Goal: Complete application form: Complete application form

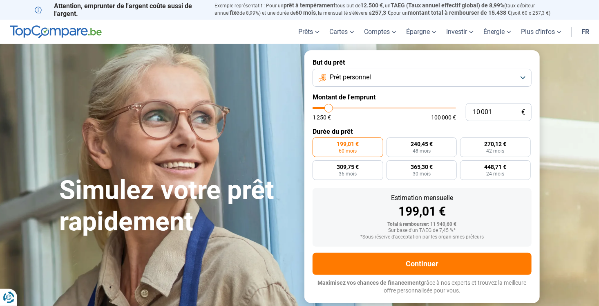
click at [521, 73] on button "Prêt personnel" at bounding box center [422, 78] width 219 height 18
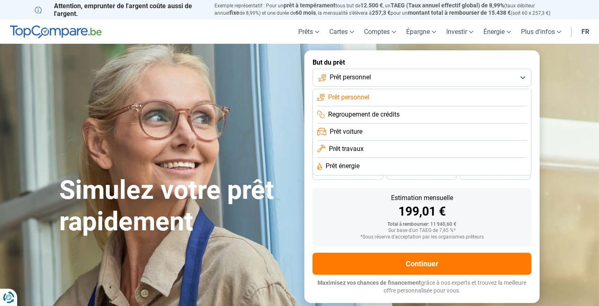
click at [570, 65] on section "Simulez votre prêt rapidement Simulez votre prêt rapidement But du prêt Prêt pe…" at bounding box center [299, 176] width 599 height 265
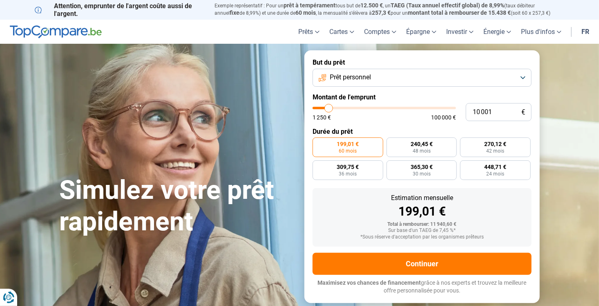
click at [523, 77] on button "Prêt personnel" at bounding box center [422, 78] width 219 height 18
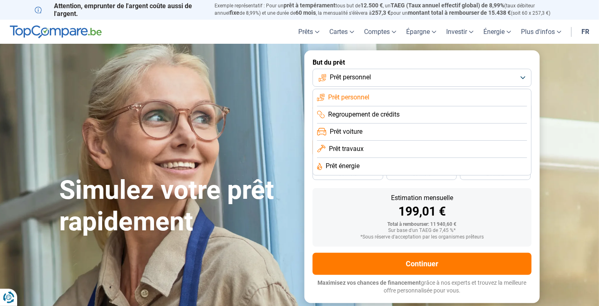
click at [353, 148] on span "Prêt travaux" at bounding box center [346, 148] width 35 height 9
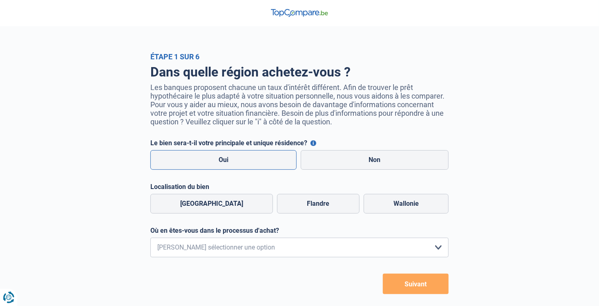
click at [246, 153] on label "Oui" at bounding box center [223, 160] width 146 height 20
click at [246, 153] on input "Oui" at bounding box center [223, 160] width 146 height 20
radio input "true"
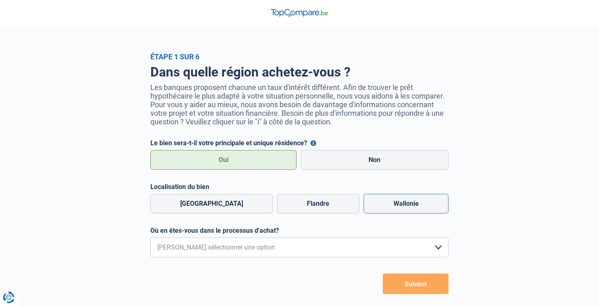
click at [392, 208] on label "Wallonie" at bounding box center [406, 204] width 85 height 20
click at [392, 208] on input "Wallonie" at bounding box center [406, 204] width 85 height 20
radio input "true"
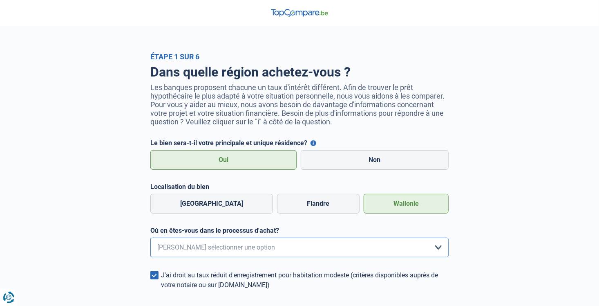
click at [440, 249] on select "Je me renseigne juste car je n'ai pas de projet d'achat concret actuellement Je…" at bounding box center [299, 247] width 298 height 20
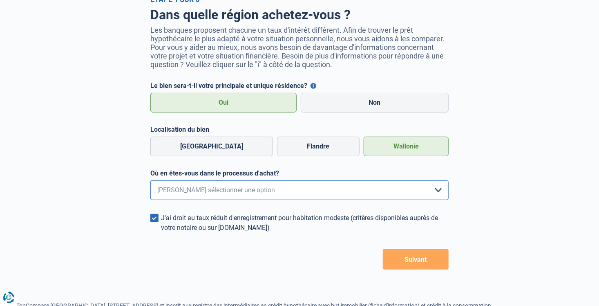
scroll to position [114, 0]
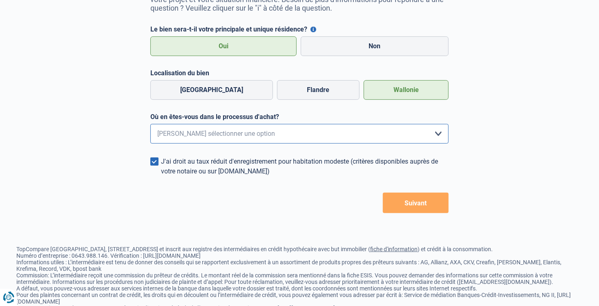
click at [437, 130] on select "Je me renseigne juste car je n'ai pas de projet d'achat concret actuellement Je…" at bounding box center [299, 134] width 298 height 20
select select "0"
click at [150, 125] on select "Je me renseigne juste car je n'ai pas de projet d'achat concret actuellement Je…" at bounding box center [299, 134] width 298 height 20
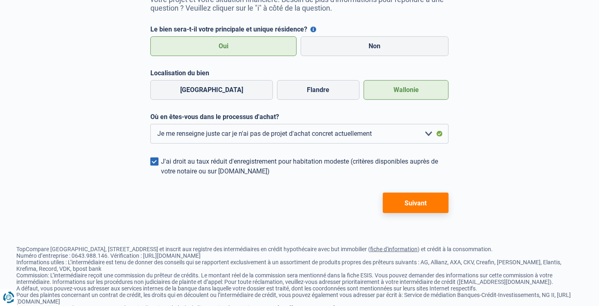
click at [414, 206] on button "Suivant" at bounding box center [416, 202] width 66 height 20
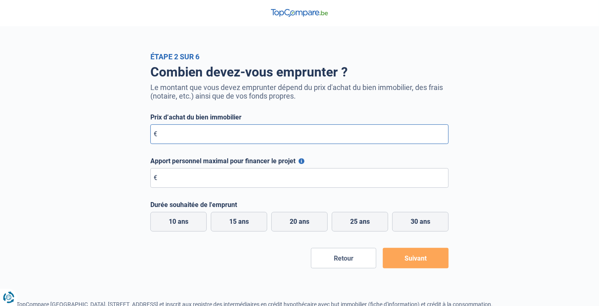
click at [221, 135] on input "Prix d’achat du bien immobilier" at bounding box center [299, 134] width 298 height 20
type input "400.000"
click at [193, 180] on input "Apport personnel maximal pour financer le projet" at bounding box center [299, 178] width 298 height 20
type input "250.000"
click at [228, 217] on label "15 ans" at bounding box center [239, 222] width 56 height 20
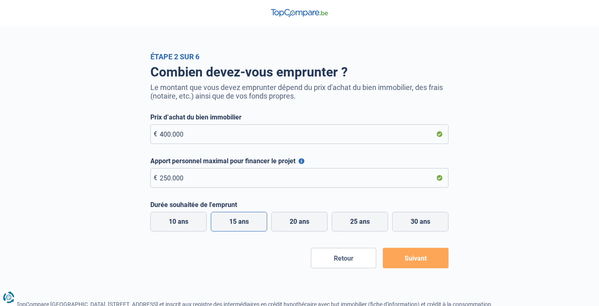
click at [228, 217] on input "15 ans" at bounding box center [239, 222] width 56 height 20
radio input "true"
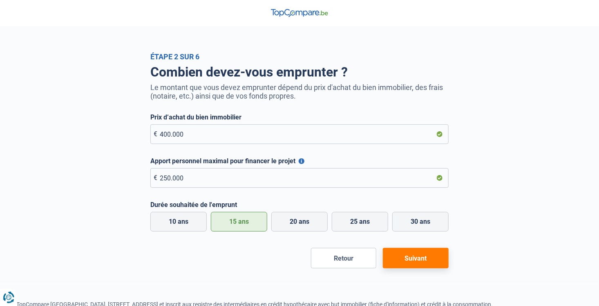
click at [415, 260] on button "Suivant" at bounding box center [416, 258] width 66 height 20
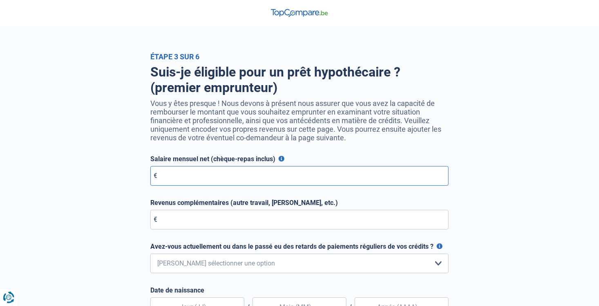
click at [199, 177] on input "Salaire mensuel net (chèque-repas inclus)" at bounding box center [299, 176] width 298 height 20
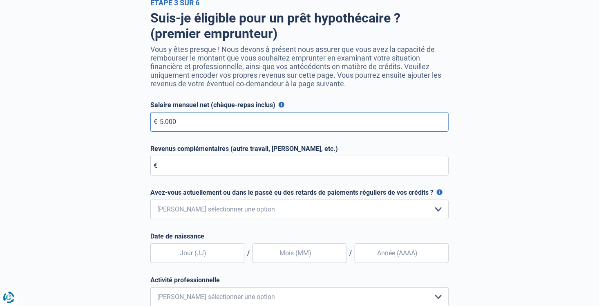
scroll to position [69, 0]
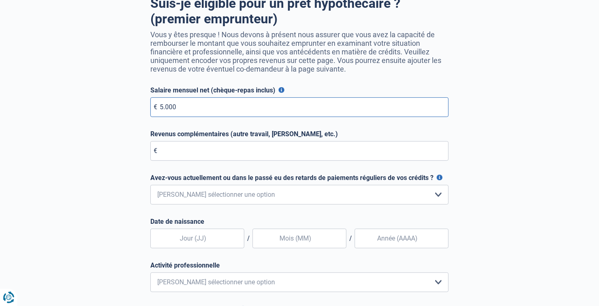
type input "5.000"
click at [435, 196] on select "Non, jamais Oui mais j'ai tout remboursé il y a moins d'un an Oui mais cela fai…" at bounding box center [299, 195] width 298 height 20
select select "0"
click at [150, 186] on select "Non, jamais Oui mais j'ai tout remboursé il y a moins d'un an Oui mais cela fai…" at bounding box center [299, 195] width 298 height 20
click at [229, 237] on input "text" at bounding box center [197, 238] width 94 height 20
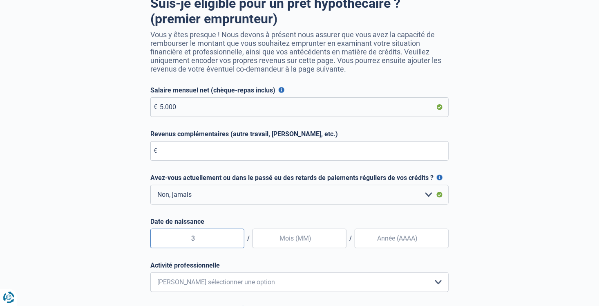
type input "30"
type input "12"
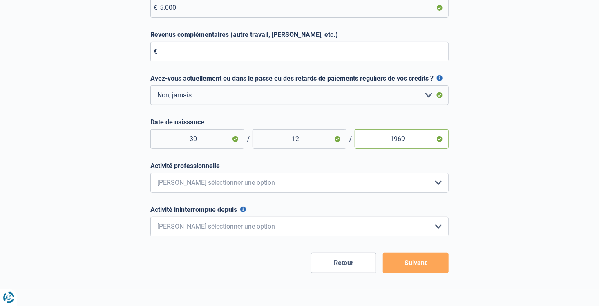
scroll to position [169, 0]
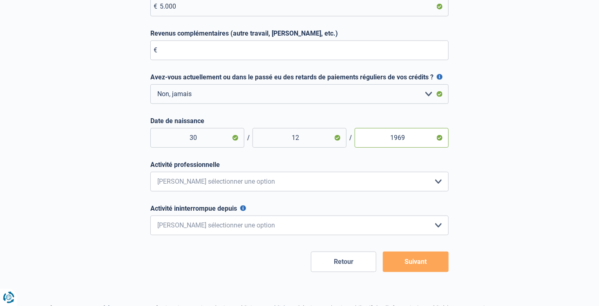
type input "1969"
click at [436, 181] on select "Employé privé Ouvrier Fonctionnaire Indépendant Dirigeant d'entreprise Pensionn…" at bounding box center [299, 182] width 298 height 20
select select "official"
click at [150, 173] on select "Employé privé Ouvrier Fonctionnaire Indépendant Dirigeant d'entreprise Pensionn…" at bounding box center [299, 182] width 298 height 20
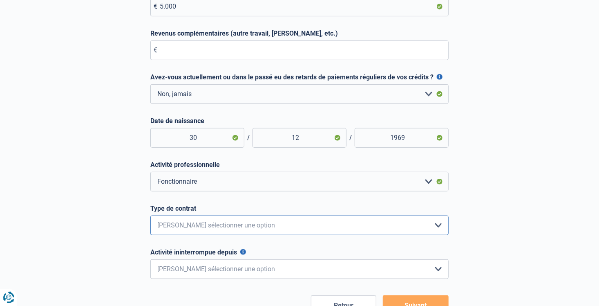
click at [443, 228] on select "Intérimaire Contrat à Durée Indéterminée Contrat à Durée Déterminée Veuillez sé…" at bounding box center [299, 225] width 298 height 20
select select "permanent"
click at [150, 217] on select "Intérimaire Contrat à Durée Indéterminée Contrat à Durée Déterminée Veuillez sé…" at bounding box center [299, 225] width 298 height 20
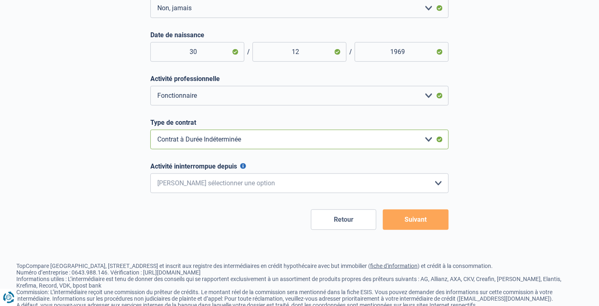
scroll to position [255, 0]
click at [440, 186] on select "< 6 mois 6 - 12 mois 12 - 24 mois 24 - 36 mois > 36 mois Veuillez sélectionner …" at bounding box center [299, 184] width 298 height 20
select select "more36"
click at [150, 175] on select "< 6 mois 6 - 12 mois 12 - 24 mois 24 - 36 mois > 36 mois Veuillez sélectionner …" at bounding box center [299, 184] width 298 height 20
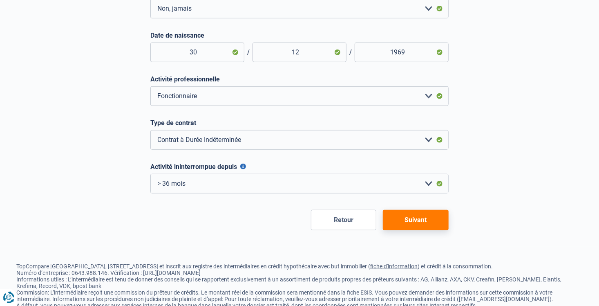
click at [420, 221] on button "Suivant" at bounding box center [416, 220] width 66 height 20
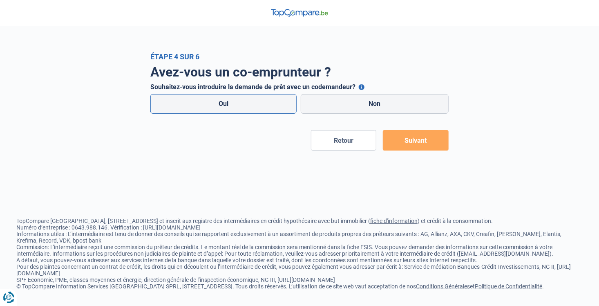
click at [257, 102] on label "Oui" at bounding box center [223, 104] width 146 height 20
click at [257, 102] on input "Oui" at bounding box center [223, 104] width 146 height 20
radio input "true"
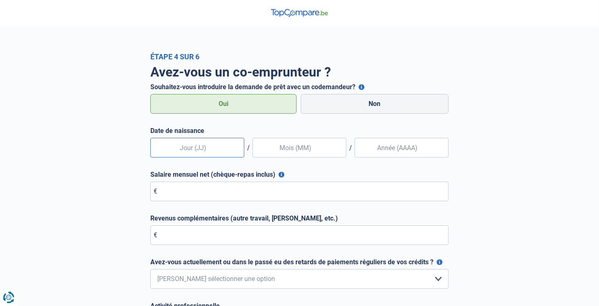
click at [193, 152] on input "text" at bounding box center [197, 148] width 94 height 20
type input "02"
type input "01"
type input "1976"
click at [183, 193] on input "Salaire mensuel net (chèque-repas inclus)" at bounding box center [299, 191] width 298 height 20
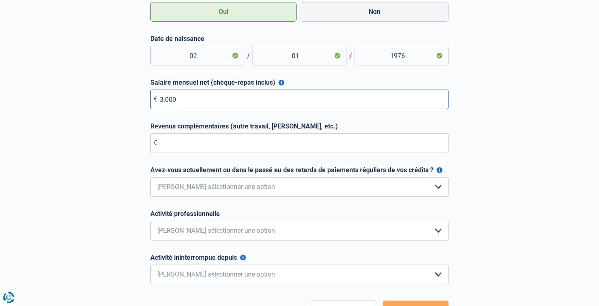
scroll to position [93, 0]
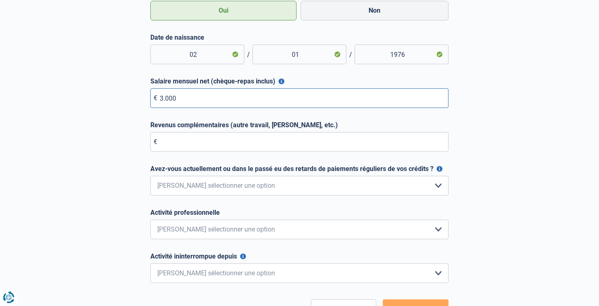
type input "3.000"
click at [438, 184] on select "Non, jamais Oui mais j'ai tout remboursé il y a moins d'un an Oui mais cela fai…" at bounding box center [299, 186] width 298 height 20
select select "0"
click at [150, 176] on select "Non, jamais Oui mais j'ai tout remboursé il y a moins d'un an Oui mais cela fai…" at bounding box center [299, 186] width 298 height 20
click at [439, 230] on select "Employé privé Ouvrier Fonctionnaire Indépendant Dirigeant d'entreprise Pensionn…" at bounding box center [299, 229] width 298 height 20
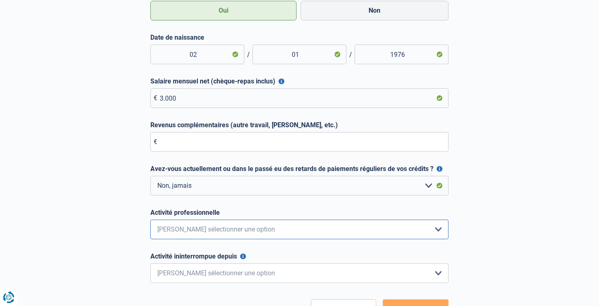
select select "official"
click at [150, 220] on select "Employé privé Ouvrier Fonctionnaire Indépendant Dirigeant d'entreprise Pensionn…" at bounding box center [299, 229] width 298 height 20
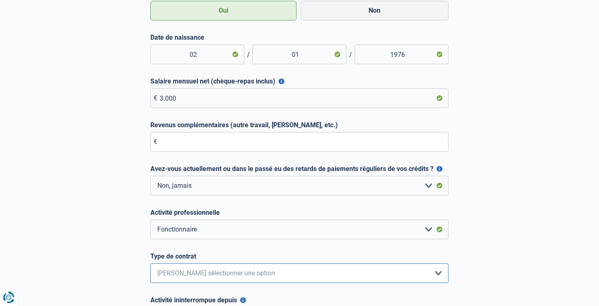
click at [441, 275] on select "Intérimaire Contrat à Durée Indéterminée Contrat à Durée Déterminée Veuillez sé…" at bounding box center [299, 273] width 298 height 20
select select "permanent"
click at [150, 264] on select "Intérimaire Contrat à Durée Indéterminée Contrat à Durée Déterminée Veuillez sé…" at bounding box center [299, 273] width 298 height 20
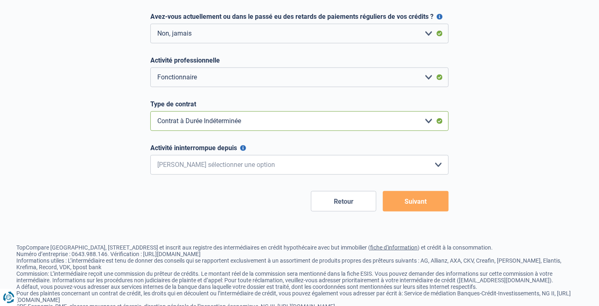
scroll to position [246, 0]
click at [438, 164] on select "< 6 mois 6 - 12 mois 12 - 24 mois 24 - 36 mois > 36 mois Veuillez sélectionner …" at bounding box center [299, 164] width 298 height 20
select select "more36"
click at [150, 155] on select "< 6 mois 6 - 12 mois 12 - 24 mois 24 - 36 mois > 36 mois Veuillez sélectionner …" at bounding box center [299, 164] width 298 height 20
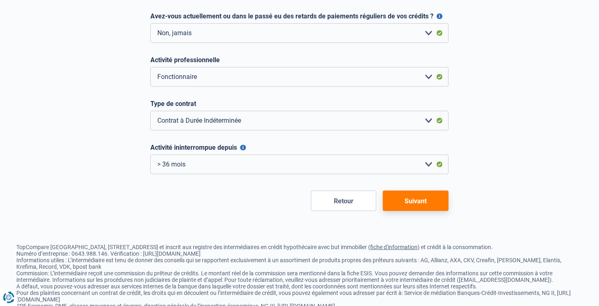
click at [407, 205] on button "Suivant" at bounding box center [416, 200] width 66 height 20
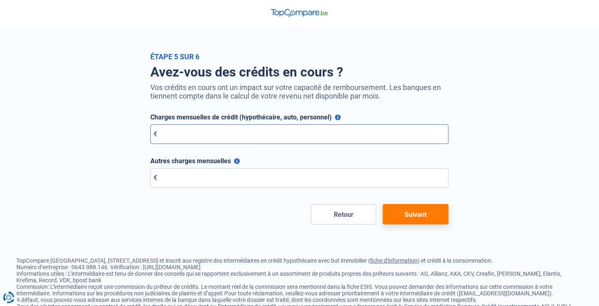
click at [177, 134] on input "Charges mensuelles de crédit (hypothécaire, auto, personnel)" at bounding box center [299, 134] width 298 height 20
type input "1.000"
click at [422, 218] on button "Suivant" at bounding box center [416, 214] width 66 height 20
